Goal: Information Seeking & Learning: Learn about a topic

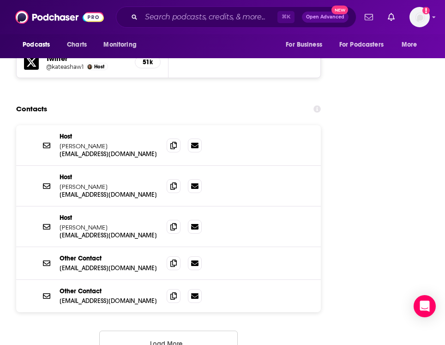
scroll to position [1515, 0]
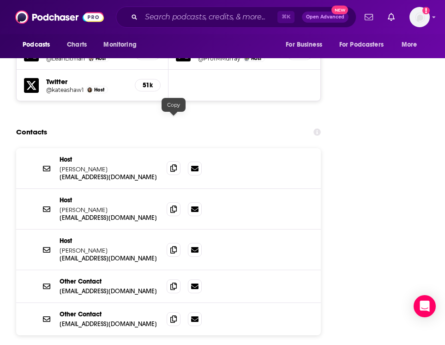
click at [174, 164] on icon at bounding box center [173, 167] width 6 height 7
click at [173, 205] on icon at bounding box center [173, 208] width 6 height 7
click at [172, 246] on icon at bounding box center [173, 249] width 6 height 7
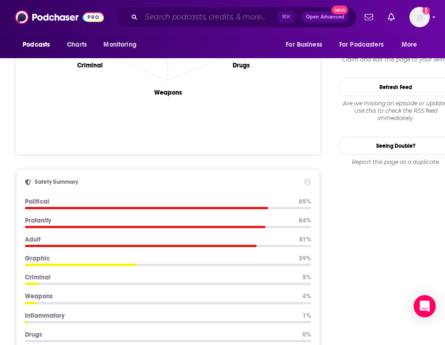
click at [183, 24] on input "Search podcasts, credits, & more..." at bounding box center [209, 17] width 136 height 15
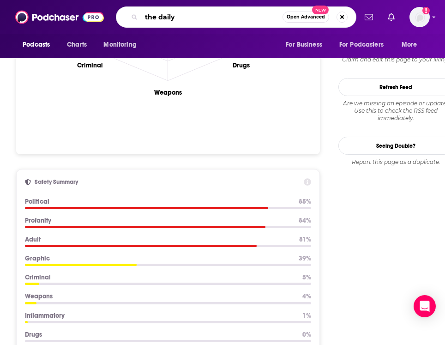
type input "the daily"
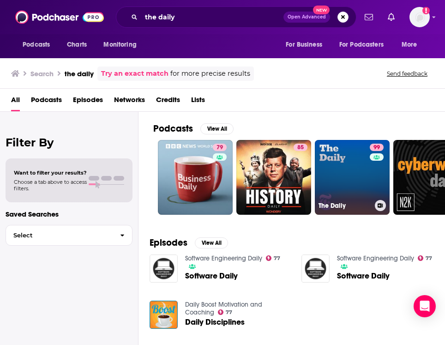
click at [354, 169] on link "99 The Daily" at bounding box center [352, 177] width 75 height 75
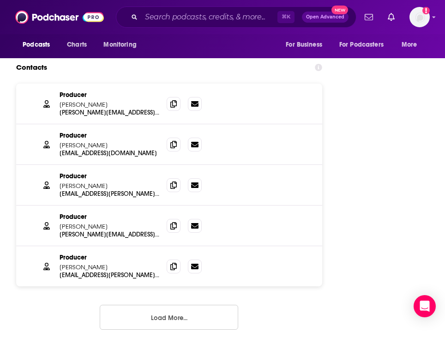
scroll to position [1669, 0]
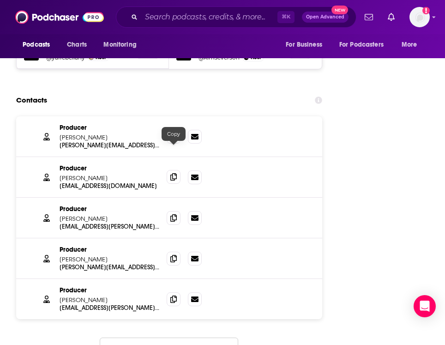
click at [172, 173] on icon at bounding box center [173, 176] width 6 height 7
click at [175, 211] on span at bounding box center [174, 218] width 14 height 14
click at [174, 254] on icon at bounding box center [173, 257] width 6 height 7
click at [169, 292] on span at bounding box center [174, 299] width 14 height 14
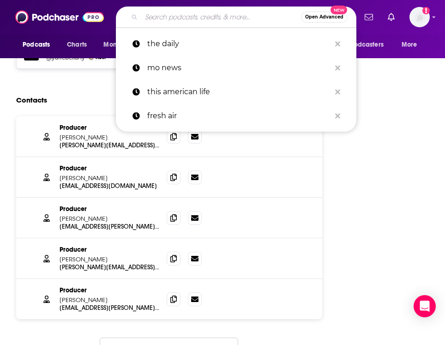
click at [187, 12] on input "Search podcasts, credits, & more..." at bounding box center [221, 17] width 160 height 15
paste input "The Gray Area"
type input "The Gray Area"
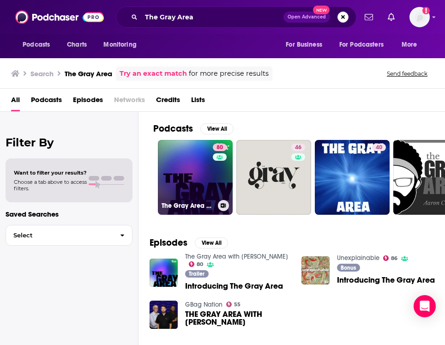
click at [184, 204] on h3 "The Gray Area with Sean Illing" at bounding box center [188, 206] width 53 height 8
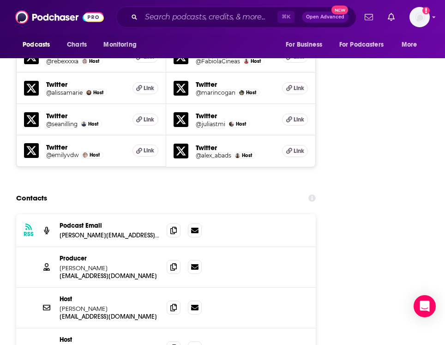
scroll to position [1554, 0]
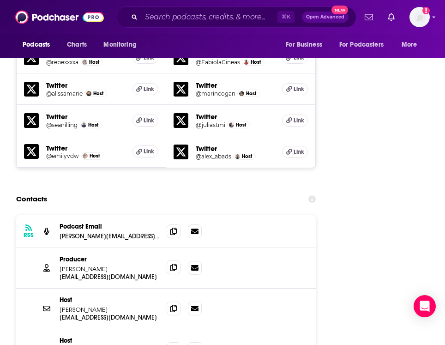
click at [178, 260] on span at bounding box center [174, 267] width 14 height 14
click at [175, 344] on icon at bounding box center [173, 348] width 6 height 7
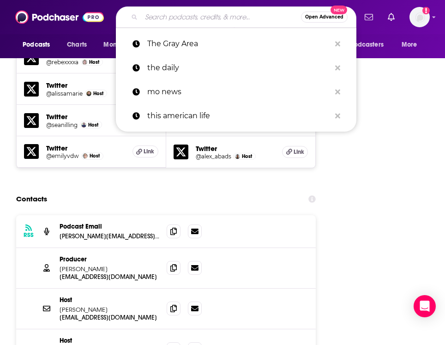
click at [176, 23] on input "Search podcasts, credits, & more..." at bounding box center [221, 17] width 160 height 15
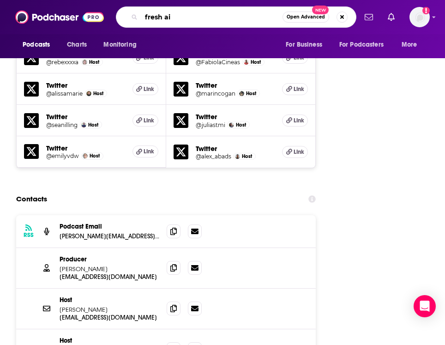
type input "fresh air"
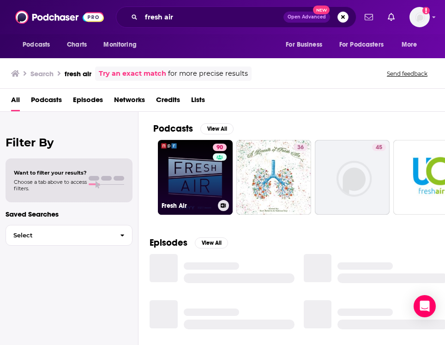
click at [195, 183] on link "90 Fresh Air" at bounding box center [195, 177] width 75 height 75
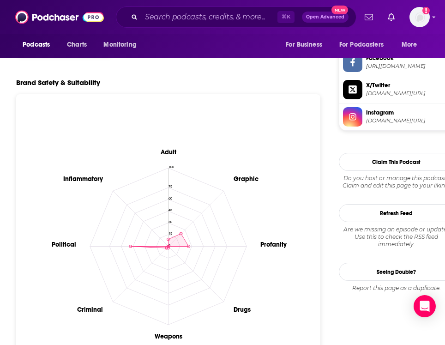
scroll to position [799, 0]
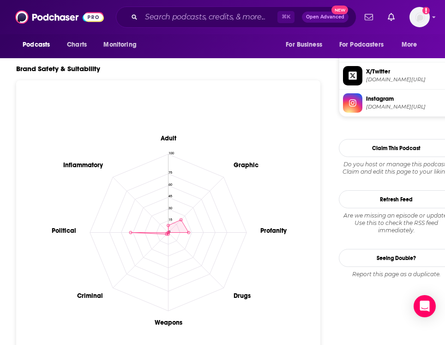
click at [60, 272] on icon "Adult Graphic Profanity Drugs Weapons Criminal Political Inflammatory 0 15 30 4…" at bounding box center [168, 232] width 289 height 289
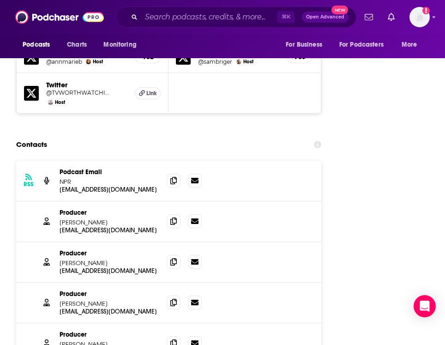
scroll to position [1483, 0]
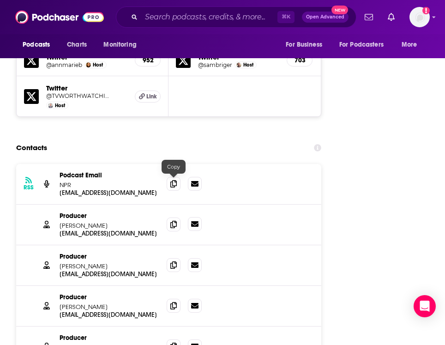
click at [188, 217] on link at bounding box center [195, 224] width 14 height 14
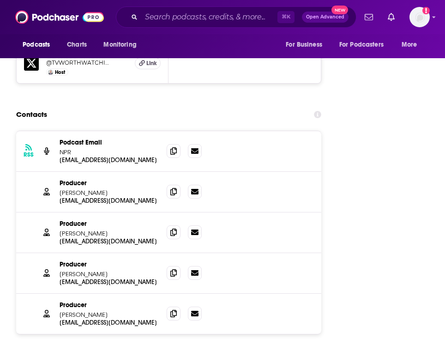
scroll to position [1517, 0]
click at [173, 188] on icon at bounding box center [173, 191] width 6 height 7
click at [175, 229] on icon at bounding box center [173, 232] width 6 height 7
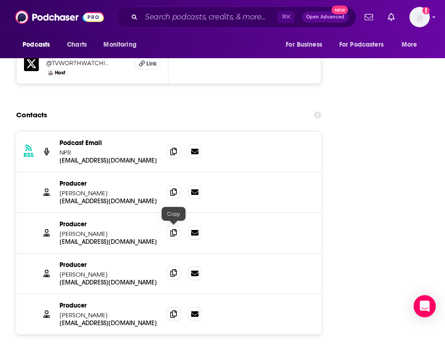
click at [172, 269] on icon at bounding box center [173, 272] width 6 height 7
click at [169, 307] on span at bounding box center [174, 314] width 14 height 14
click at [183, 24] on input "Search podcasts, credits, & more..." at bounding box center [209, 17] width 136 height 15
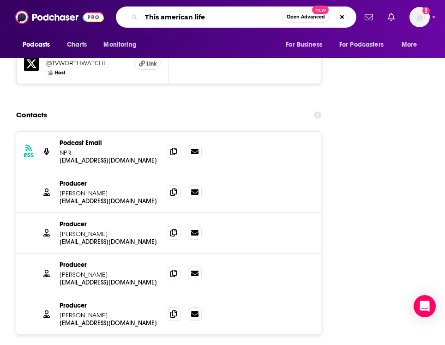
type input "This american life"
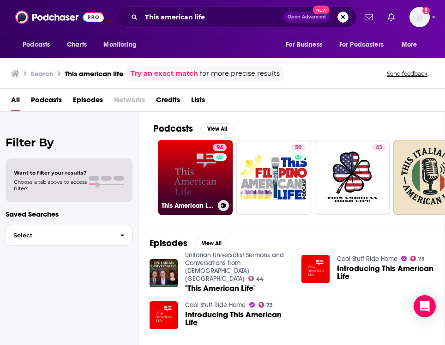
click at [181, 187] on link "94 This American Life" at bounding box center [195, 177] width 75 height 75
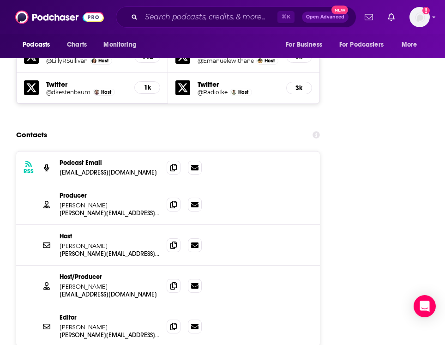
scroll to position [1500, 0]
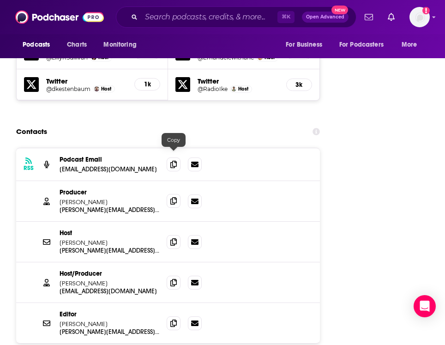
click at [175, 197] on icon at bounding box center [173, 200] width 6 height 7
click at [175, 238] on icon at bounding box center [173, 241] width 6 height 7
click at [170, 275] on span at bounding box center [174, 282] width 14 height 14
click at [175, 319] on icon at bounding box center [173, 322] width 6 height 7
